Goal: Task Accomplishment & Management: Manage account settings

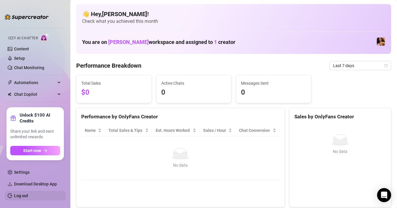
click at [25, 196] on link "Log out" at bounding box center [21, 195] width 14 height 5
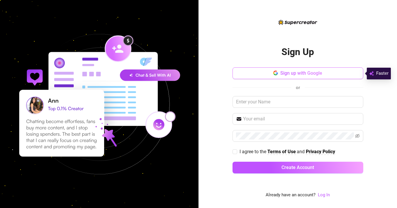
click at [294, 75] on span "Sign up with Google" at bounding box center [301, 73] width 42 height 6
